Goal: Task Accomplishment & Management: Complete application form

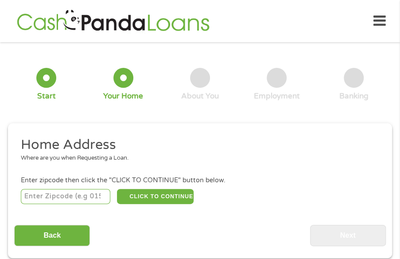
scroll to position [4, 0]
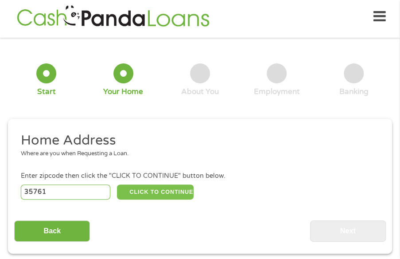
type input "35761"
click at [169, 195] on button "CLICK TO CONTINUE" at bounding box center [155, 191] width 77 height 15
type input "35761"
type input "New Market"
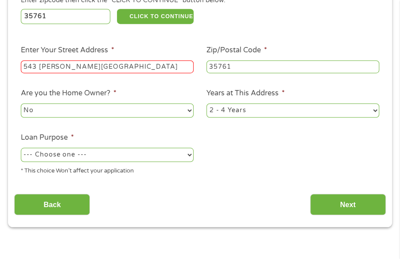
scroll to position [182, 0]
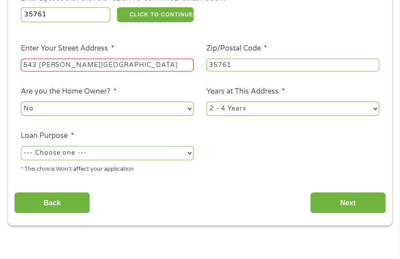
type input "543 [PERSON_NAME][GEOGRAPHIC_DATA]"
click at [122, 157] on select "--- Choose one --- Pay Bills Debt Consolidation Home Improvement Major Purchase…" at bounding box center [107, 153] width 173 height 14
select select "other"
click at [238, 174] on ul "Home Address Where are you when Requesting a Loan. Enter zipcode then click the…" at bounding box center [199, 67] width 371 height 226
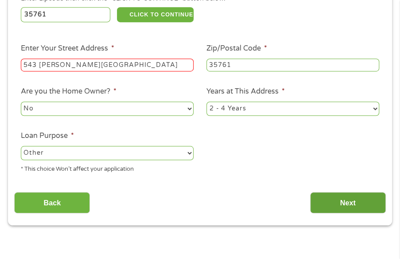
click at [324, 206] on input "Next" at bounding box center [348, 203] width 76 height 22
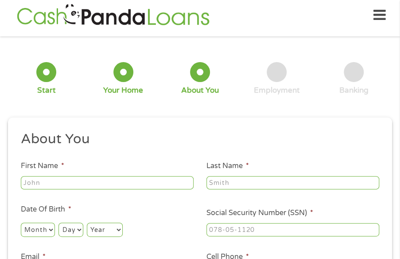
scroll to position [4, 0]
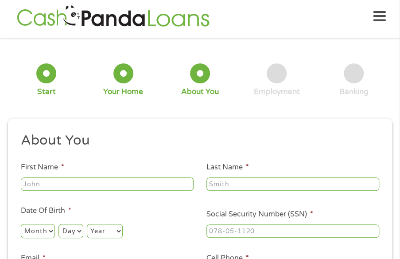
type input "[PERSON_NAME]"
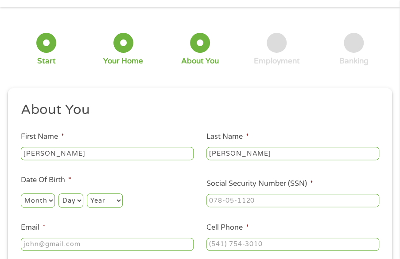
scroll to position [49, 0]
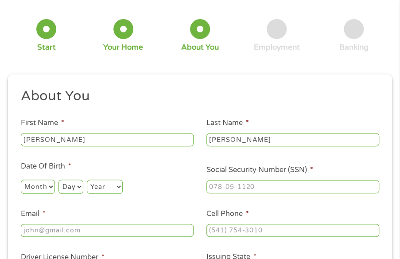
click at [36, 191] on select "Month 1 2 3 4 5 6 7 8 9 10 11 12" at bounding box center [38, 186] width 34 height 14
select select "8"
click at [21, 179] on select "Month 1 2 3 4 5 6 7 8 9 10 11 12" at bounding box center [38, 186] width 34 height 14
click at [66, 187] on select "Day 1 2 3 4 5 6 7 8 9 10 11 12 13 14 15 16 17 18 19 20 21 22 23 24 25 26 27 28 …" at bounding box center [70, 186] width 24 height 14
select select "24"
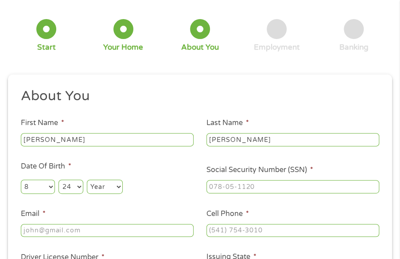
click at [101, 183] on select "Year [DATE] 2006 2005 2004 2003 2002 2001 2000 1999 1998 1997 1996 1995 1994 19…" at bounding box center [105, 186] width 36 height 14
select select "1976"
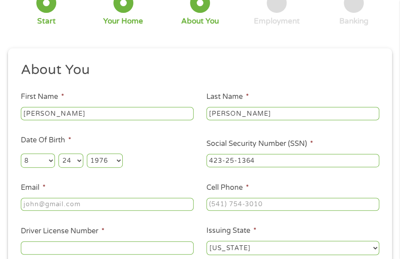
scroll to position [93, 0]
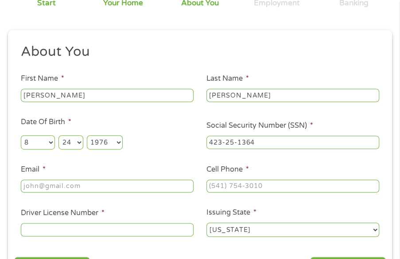
type input "423-25-1364"
type input "[EMAIL_ADDRESS][DOMAIN_NAME]"
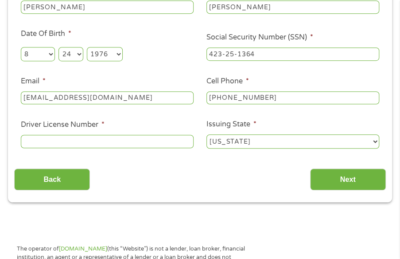
scroll to position [182, 0]
type input "[PHONE_NUMBER]"
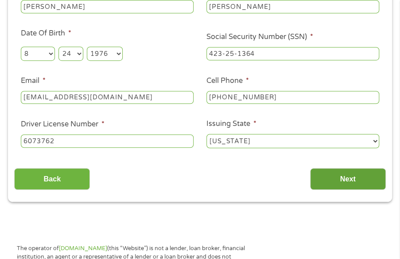
type input "6073762"
drag, startPoint x: 376, startPoint y: 177, endPoint x: 363, endPoint y: 181, distance: 13.0
click at [374, 177] on input "Next" at bounding box center [348, 179] width 76 height 22
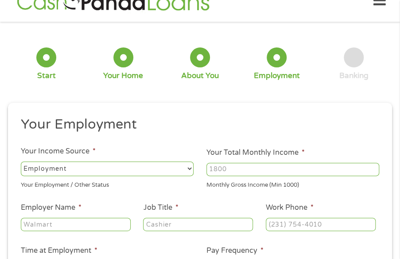
scroll to position [4, 0]
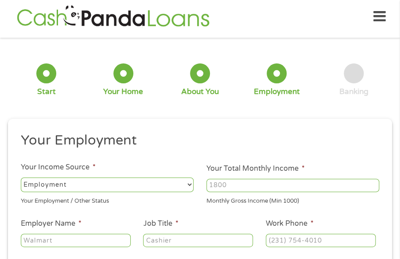
click at [328, 190] on input "Your Total Monthly Income *" at bounding box center [293, 185] width 173 height 13
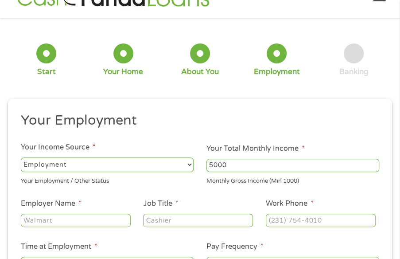
scroll to position [49, 0]
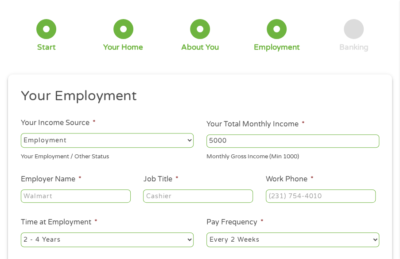
type input "5000"
type input "[GEOGRAPHIC_DATA]"
click at [140, 197] on li "Job Title *" at bounding box center [198, 189] width 123 height 30
click at [186, 195] on input "Job Title *" at bounding box center [198, 195] width 110 height 13
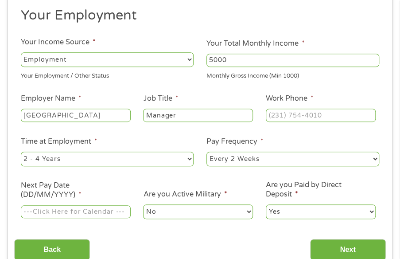
scroll to position [137, 0]
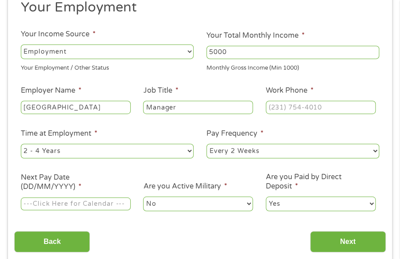
type input "Manager"
type input "[PHONE_NUMBER]"
click at [101, 206] on input "Next Pay Date (DD/MM/YYYY) *" at bounding box center [76, 203] width 110 height 13
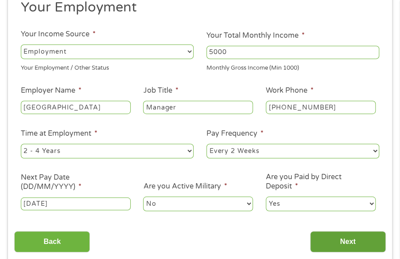
type input "[DATE]"
click at [336, 234] on input "Next" at bounding box center [348, 242] width 76 height 22
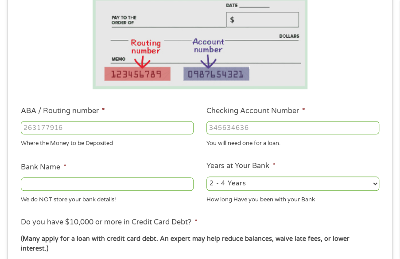
scroll to position [182, 0]
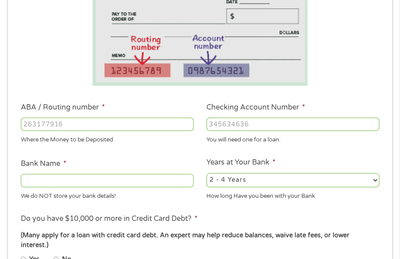
type input "031000503"
type input "5742125049"
click at [127, 126] on input "031000503" at bounding box center [107, 123] width 173 height 13
type input "[PERSON_NAME] FARGO BANK"
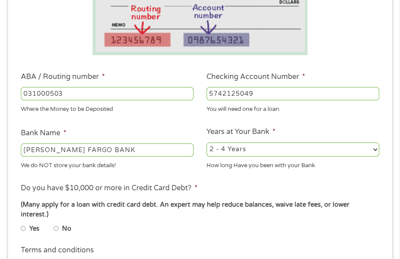
scroll to position [226, 0]
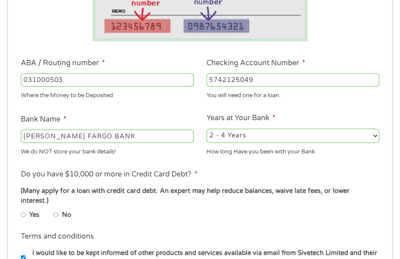
type input "031000503"
click at [57, 209] on input "No" at bounding box center [56, 214] width 5 height 11
radio input "true"
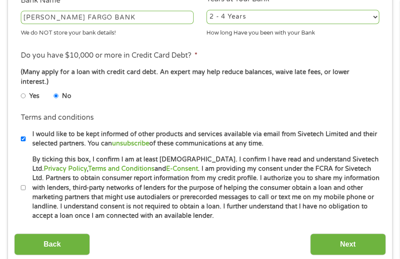
scroll to position [359, 0]
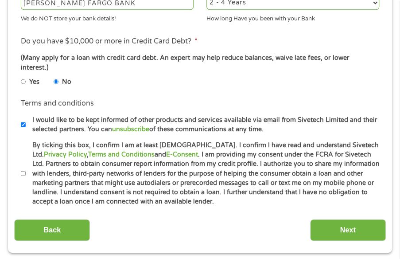
click at [133, 179] on label "By ticking this box, I confirm I am at least [DEMOGRAPHIC_DATA]. I confirm I ha…" at bounding box center [205, 173] width 358 height 66
click at [26, 179] on input "By ticking this box, I confirm I am at least [DEMOGRAPHIC_DATA]. I confirm I ha…" at bounding box center [23, 173] width 5 height 11
checkbox input "true"
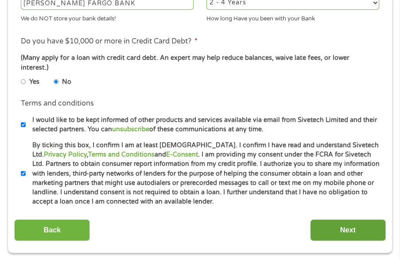
click at [328, 221] on input "Next" at bounding box center [348, 230] width 76 height 22
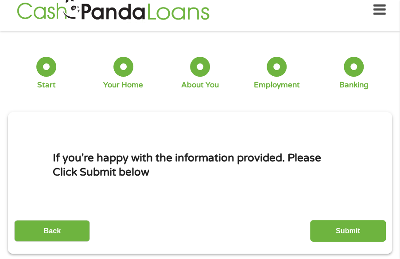
scroll to position [4, 0]
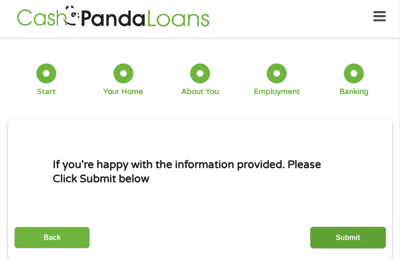
click at [324, 229] on input "Submit" at bounding box center [348, 237] width 76 height 22
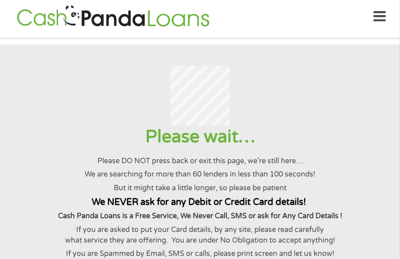
scroll to position [0, 0]
